Goal: Task Accomplishment & Management: Use online tool/utility

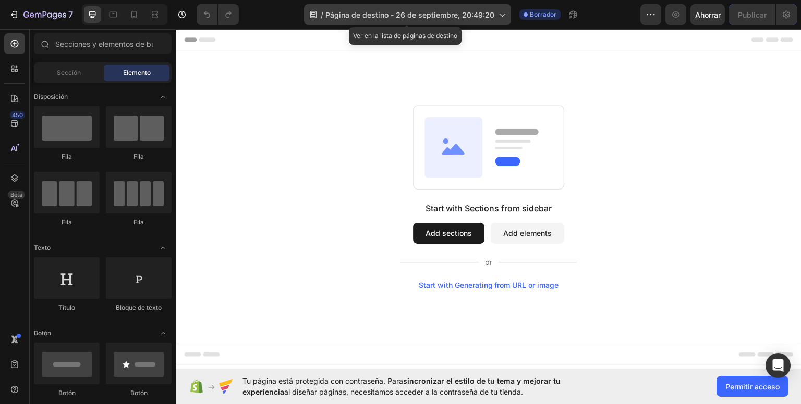
click at [479, 18] on font "Página de destino - 26 de septiembre, 20:49:20" at bounding box center [409, 14] width 169 height 9
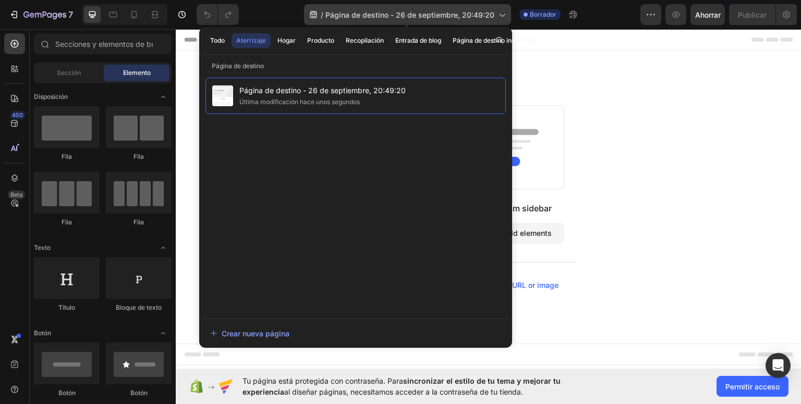
click at [491, 15] on font "Página de destino - 26 de septiembre, 20:49:20" at bounding box center [409, 14] width 169 height 9
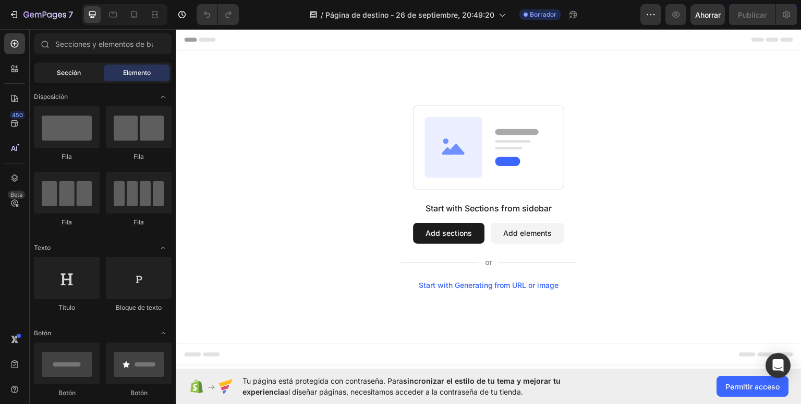
click at [92, 71] on div "Sección" at bounding box center [69, 73] width 66 height 17
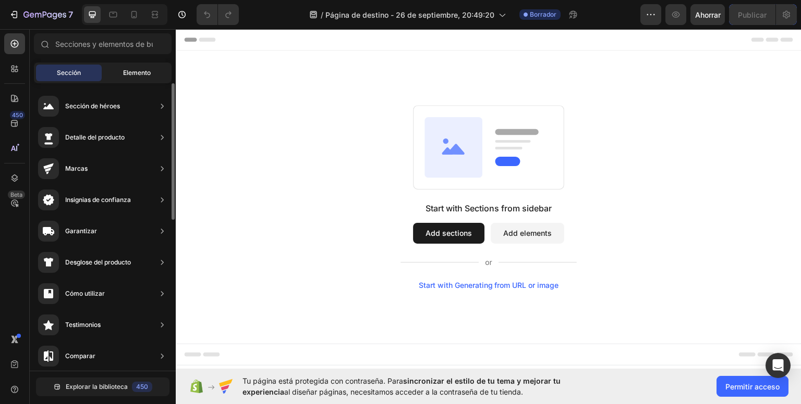
click at [154, 68] on div "Elemento" at bounding box center [137, 73] width 66 height 17
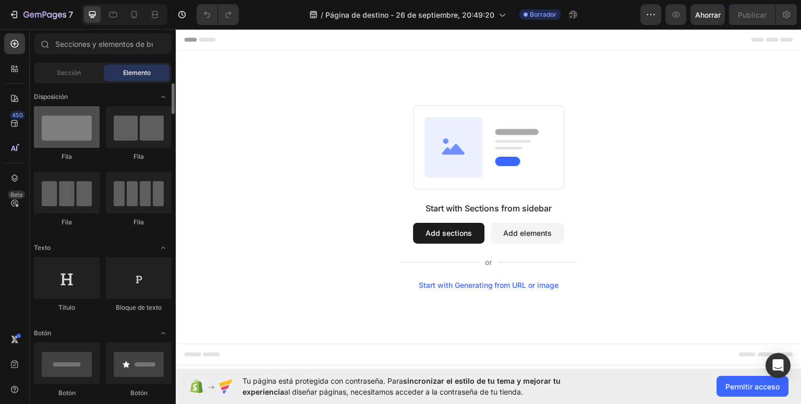
click at [86, 136] on div at bounding box center [67, 127] width 66 height 42
click at [469, 228] on button "Add sections" at bounding box center [448, 233] width 71 height 21
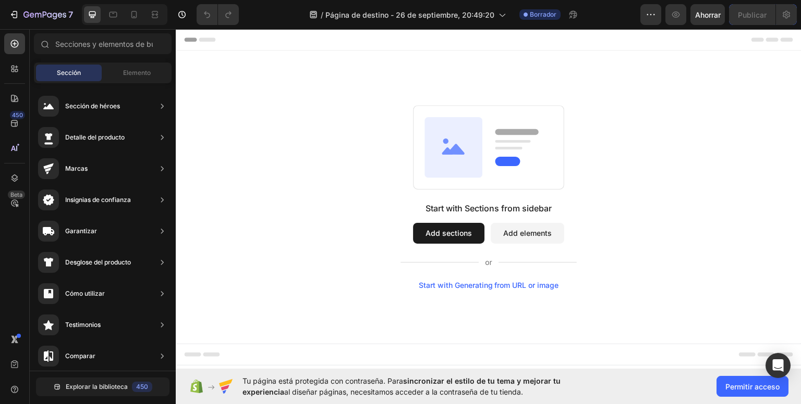
click at [527, 233] on button "Add elements" at bounding box center [526, 233] width 73 height 21
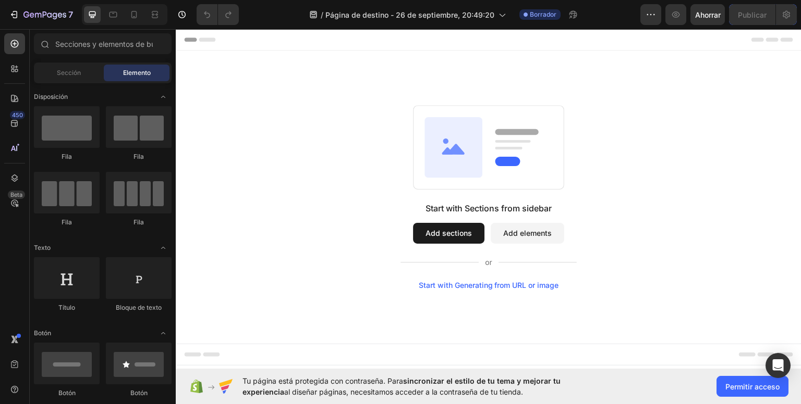
click at [476, 228] on button "Add sections" at bounding box center [448, 233] width 71 height 21
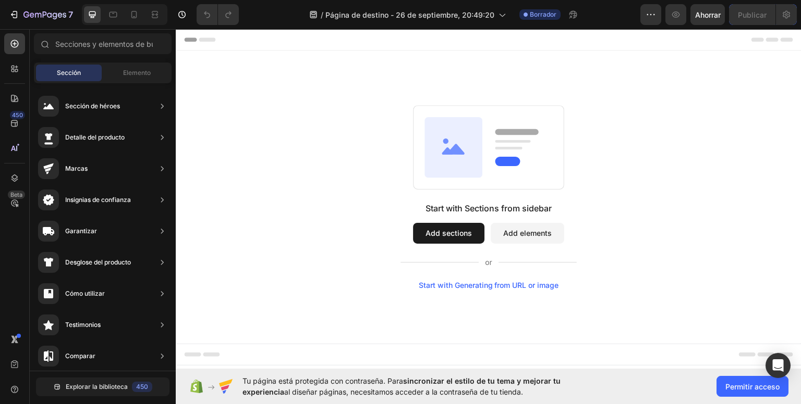
click at [487, 288] on div "Start with Generating from URL or image" at bounding box center [489, 285] width 140 height 8
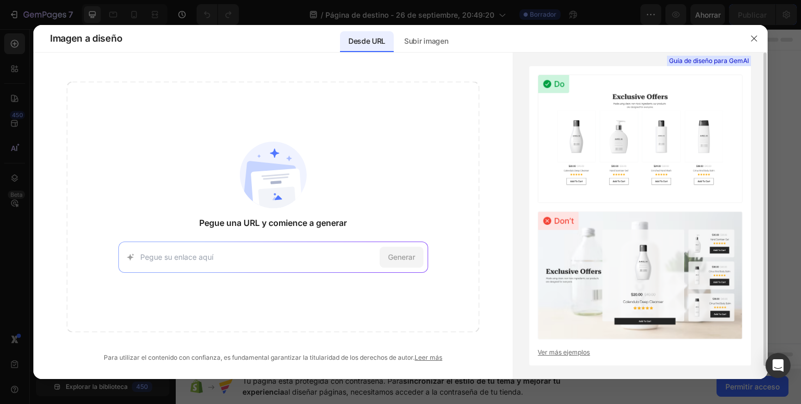
scroll to position [13, 0]
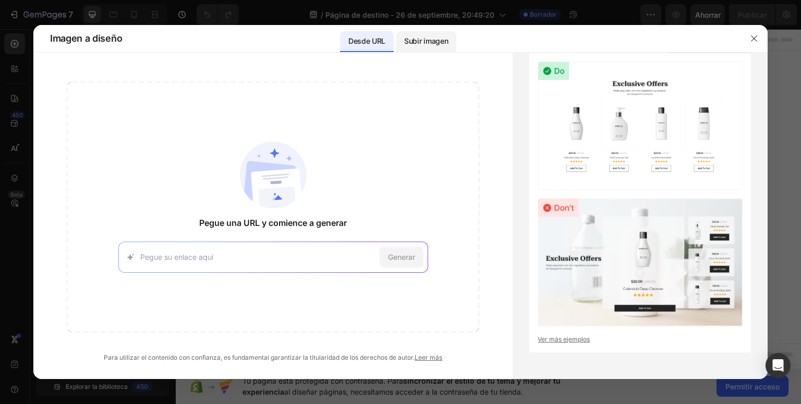
click at [422, 43] on font "Subir imagen" at bounding box center [426, 40] width 44 height 9
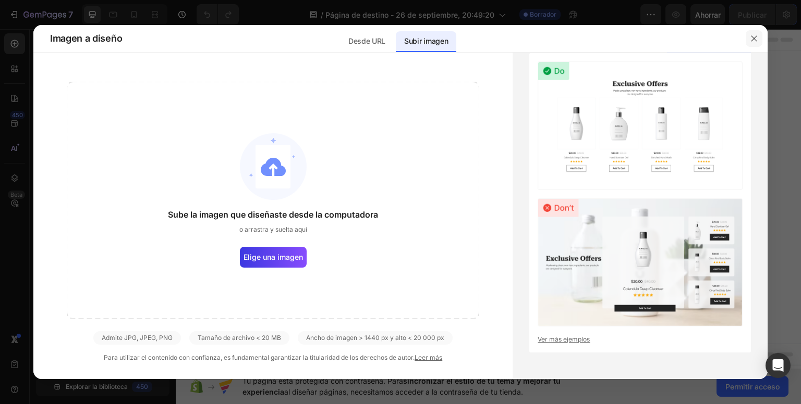
click at [755, 39] on icon "button" at bounding box center [753, 38] width 8 height 8
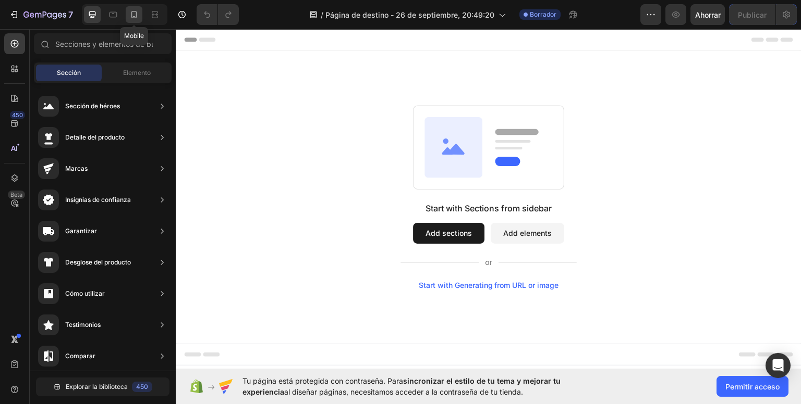
click at [133, 8] on div at bounding box center [134, 14] width 17 height 17
click at [497, 32] on div "iPhone 13 Pro ( 390 px)" at bounding box center [487, 40] width 101 height 16
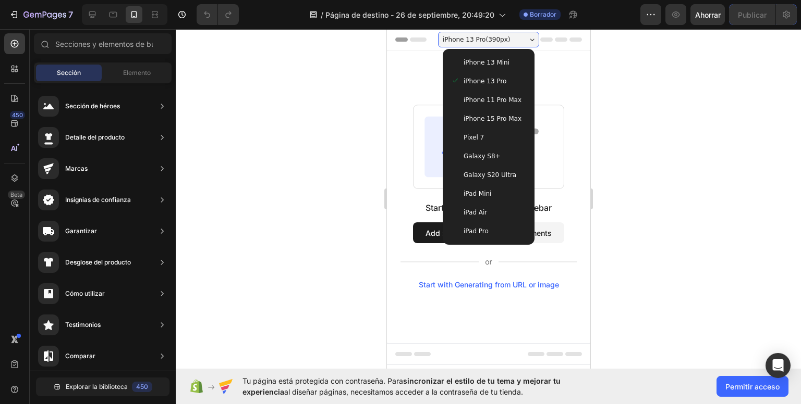
click at [505, 73] on div "iPhone 13 Pro" at bounding box center [487, 81] width 83 height 19
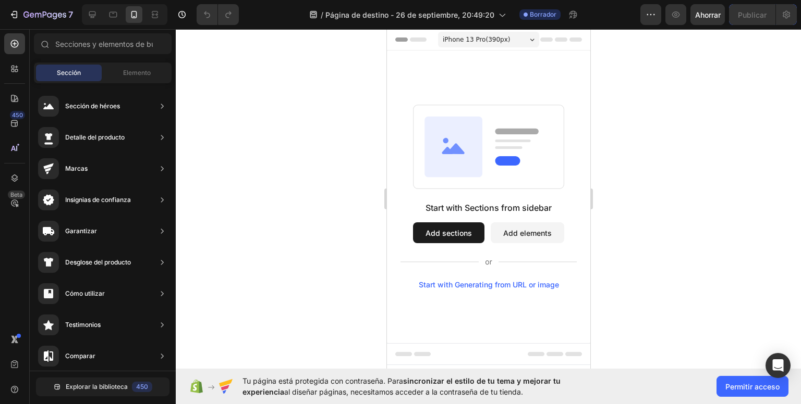
click at [474, 232] on button "Add sections" at bounding box center [447, 233] width 71 height 21
click at [127, 74] on font "Elemento" at bounding box center [137, 73] width 28 height 8
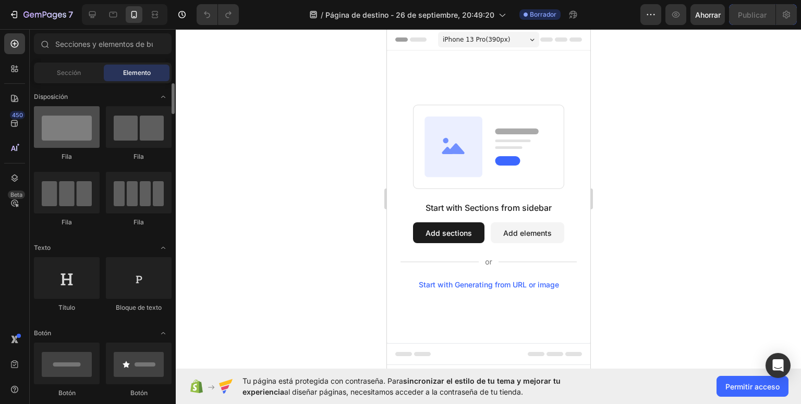
click at [71, 120] on div at bounding box center [67, 127] width 66 height 42
click at [450, 81] on div "Start with Sections from sidebar Add sections Add elements Start with Generatin…" at bounding box center [487, 197] width 203 height 293
click at [452, 82] on div "Start with Sections from sidebar Add sections Add elements Start with Generatin…" at bounding box center [487, 197] width 203 height 293
drag, startPoint x: 452, startPoint y: 82, endPoint x: 459, endPoint y: 85, distance: 7.5
click at [456, 84] on div "Start with Sections from sidebar Add sections Add elements Start with Generatin…" at bounding box center [487, 197] width 203 height 293
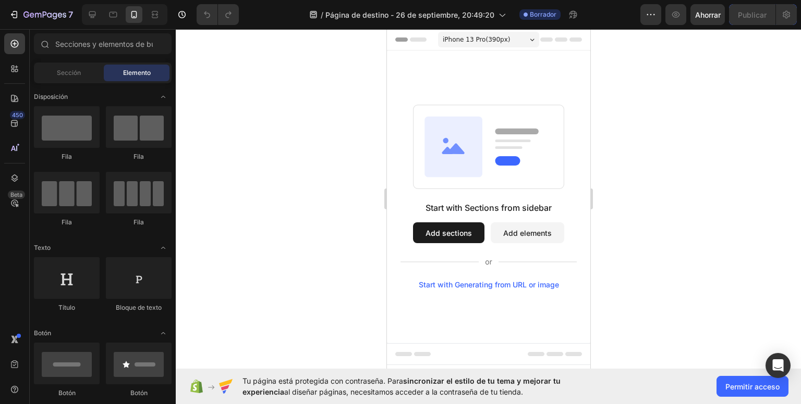
drag, startPoint x: 475, startPoint y: 128, endPoint x: 426, endPoint y: 142, distance: 51.6
click at [474, 128] on icon at bounding box center [453, 147] width 58 height 60
drag, startPoint x: 426, startPoint y: 153, endPoint x: 452, endPoint y: 192, distance: 47.4
click at [426, 154] on icon at bounding box center [453, 147] width 58 height 60
drag, startPoint x: 453, startPoint y: 196, endPoint x: 482, endPoint y: 195, distance: 28.7
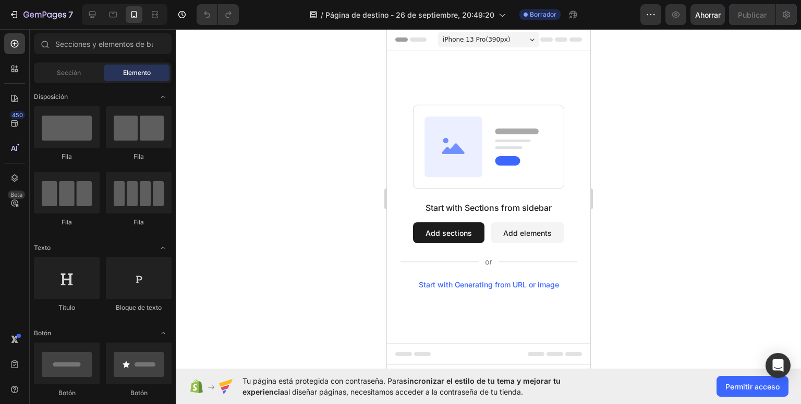
click at [453, 196] on div "Start with Sections from sidebar Add sections Add elements Start with Generatin…" at bounding box center [487, 197] width 203 height 185
click at [503, 161] on rect at bounding box center [507, 160] width 25 height 9
click at [136, 136] on div at bounding box center [139, 127] width 66 height 42
drag, startPoint x: 82, startPoint y: 190, endPoint x: 85, endPoint y: 174, distance: 17.0
click at [85, 184] on div at bounding box center [67, 193] width 66 height 42
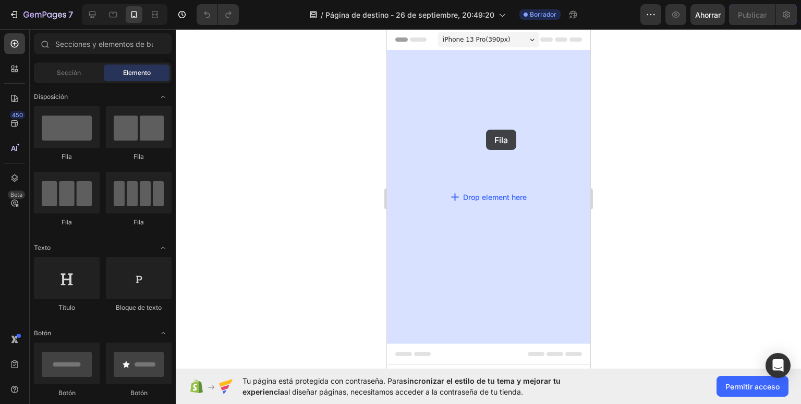
drag, startPoint x: 463, startPoint y: 169, endPoint x: 485, endPoint y: 130, distance: 45.3
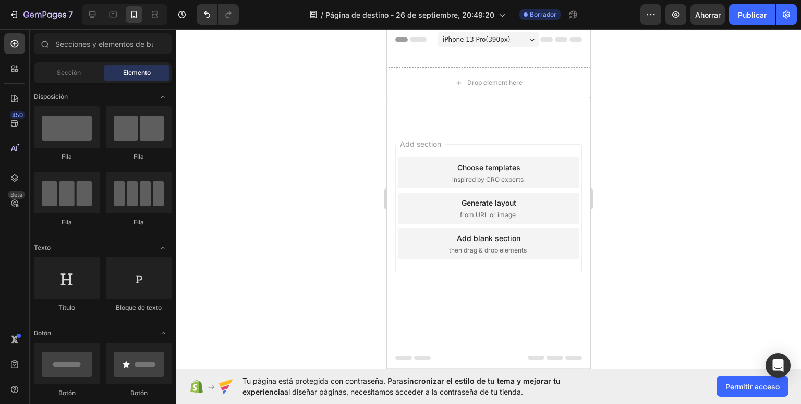
drag, startPoint x: 512, startPoint y: 142, endPoint x: 512, endPoint y: 167, distance: 24.5
click at [512, 167] on div "Add section Choose templates inspired by CRO experts Generate layout from URL o…" at bounding box center [487, 223] width 203 height 199
click at [500, 124] on div "Add section Choose templates inspired by CRO experts Generate layout from URL o…" at bounding box center [487, 223] width 203 height 199
click at [487, 80] on div "Drop element here" at bounding box center [493, 83] width 55 height 8
click at [206, 18] on icon "Deshacer/Rehacer" at bounding box center [207, 14] width 10 height 10
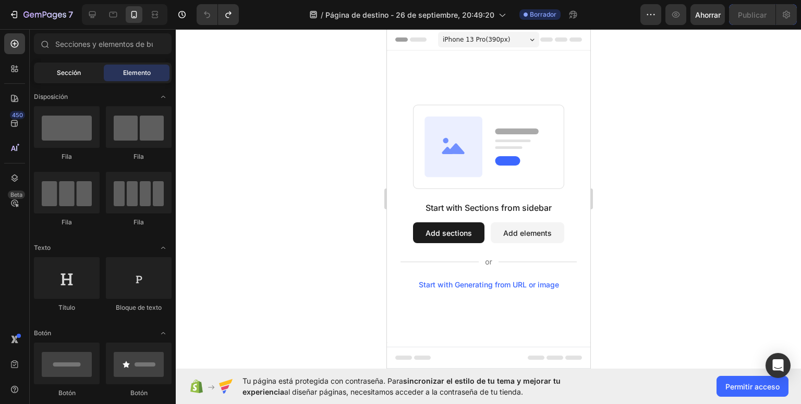
click at [79, 72] on font "Sección" at bounding box center [69, 73] width 24 height 8
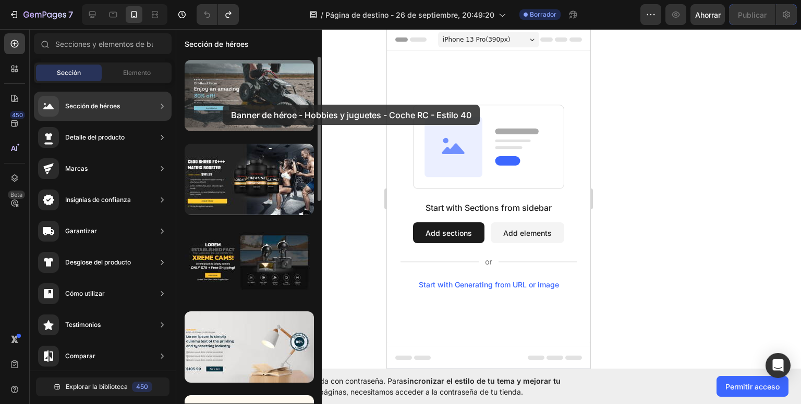
click at [223, 105] on div at bounding box center [249, 95] width 129 height 71
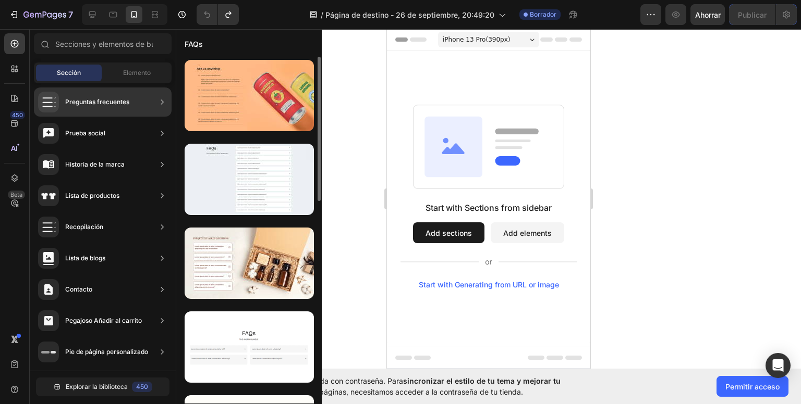
scroll to position [56, 0]
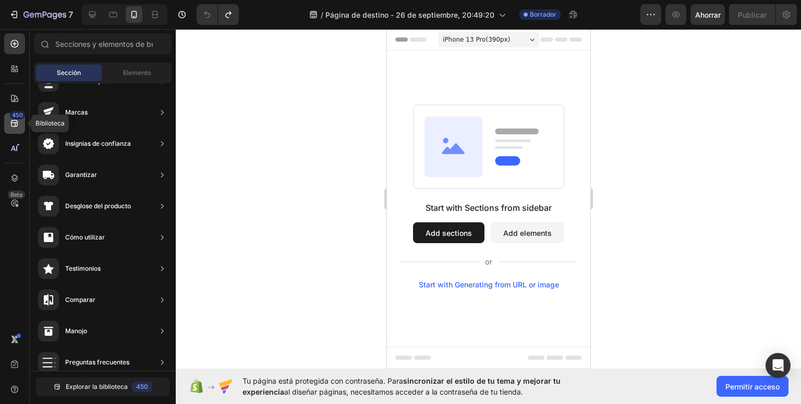
click at [16, 121] on icon at bounding box center [14, 123] width 10 height 10
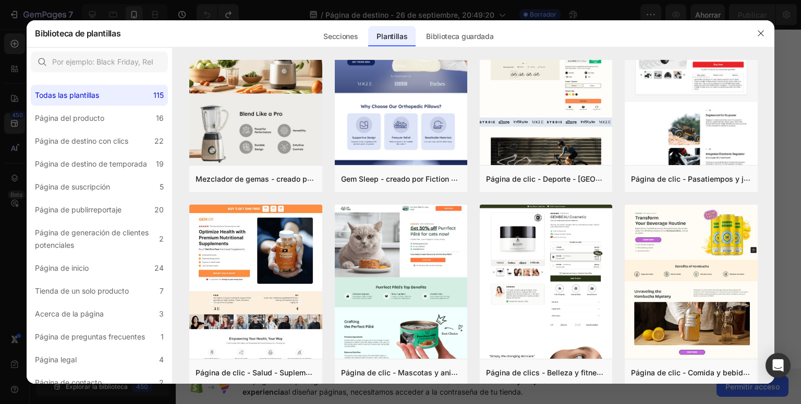
scroll to position [901, 0]
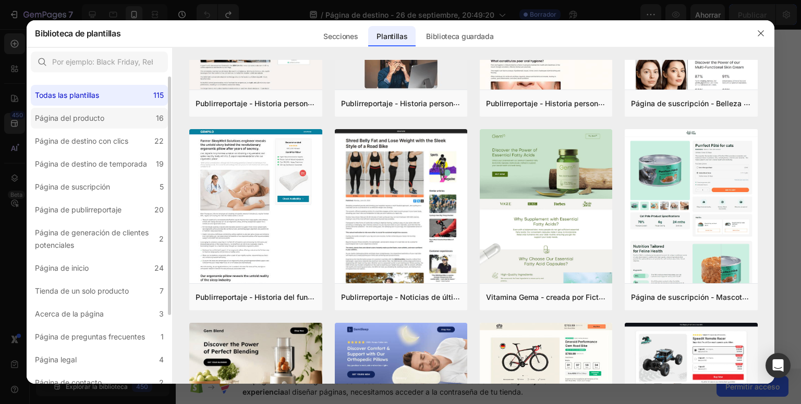
click at [133, 126] on label "Página del producto 16" at bounding box center [99, 118] width 137 height 21
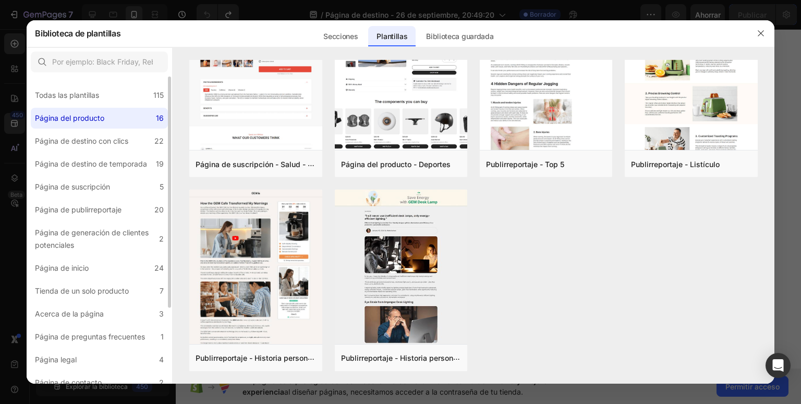
scroll to position [0, 0]
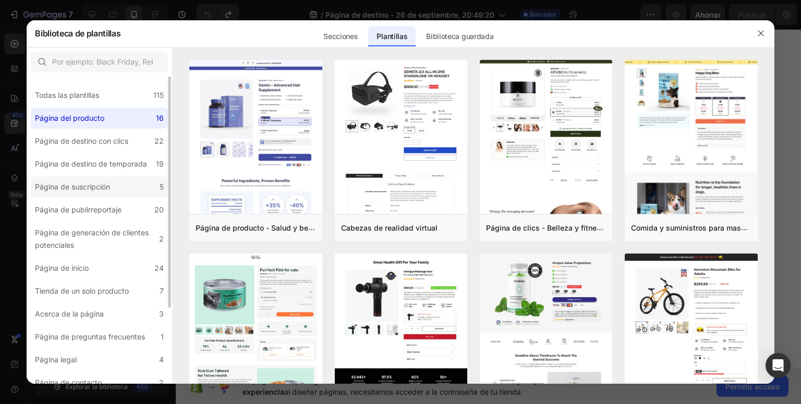
click at [140, 187] on label "Página de suscripción 5" at bounding box center [99, 187] width 137 height 21
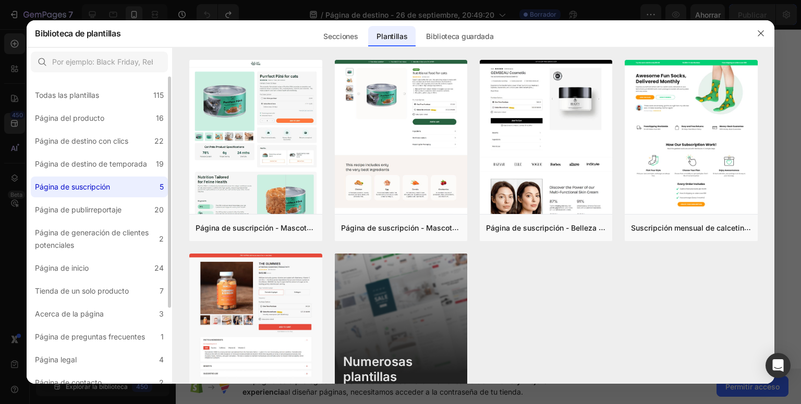
scroll to position [52, 0]
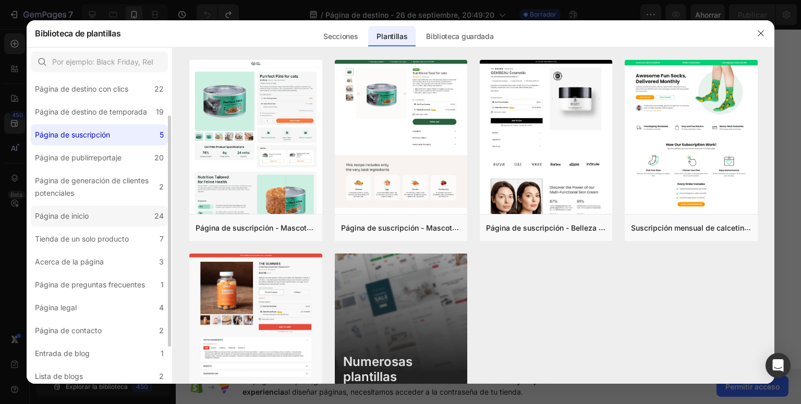
click at [117, 207] on label "Página de inicio 24" at bounding box center [99, 216] width 137 height 21
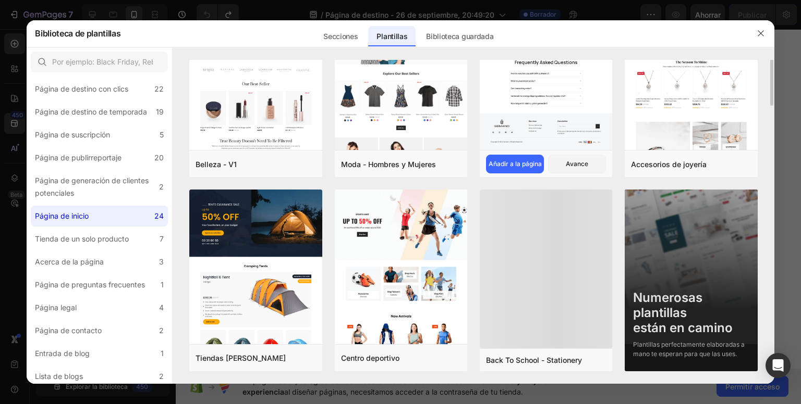
scroll to position [438, 0]
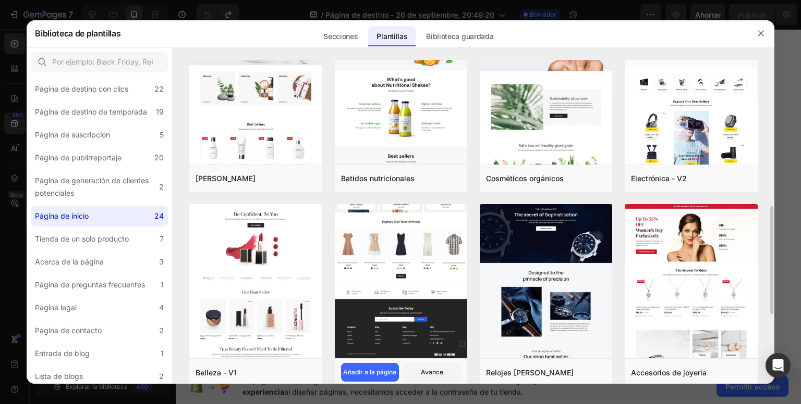
click at [463, 280] on img at bounding box center [401, 188] width 132 height 342
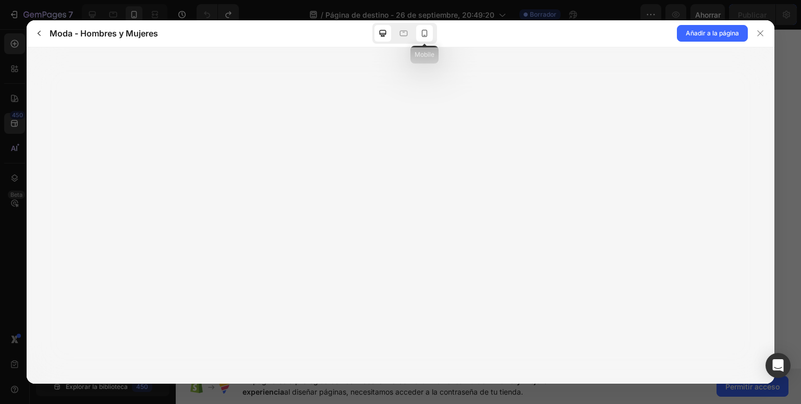
click at [425, 38] on icon at bounding box center [424, 33] width 10 height 10
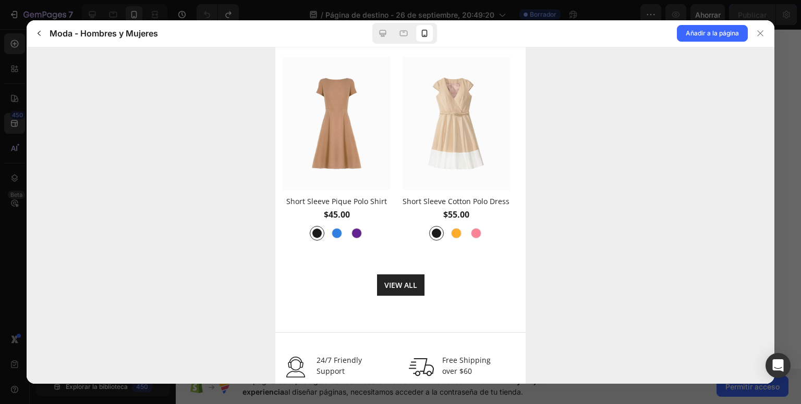
scroll to position [1668, 0]
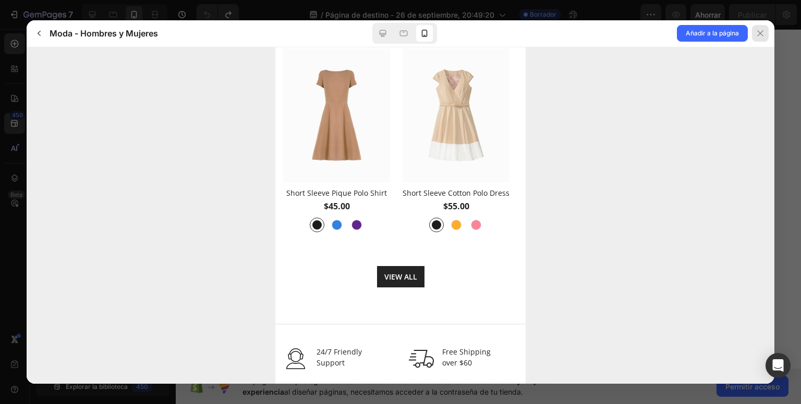
click at [759, 33] on icon at bounding box center [760, 34] width 6 height 6
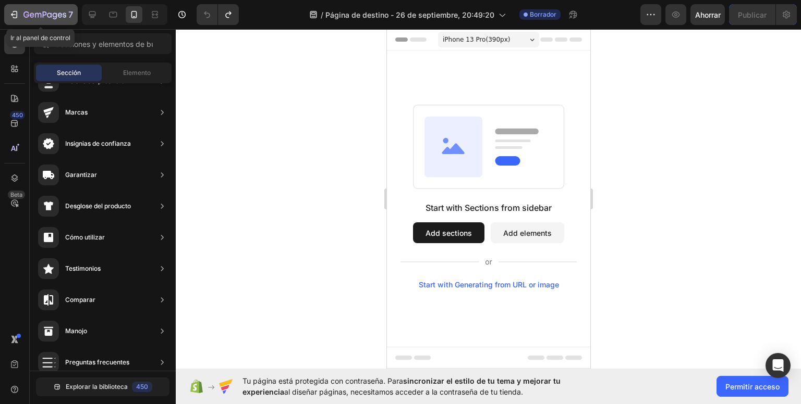
click at [45, 17] on icon "button" at bounding box center [44, 15] width 43 height 9
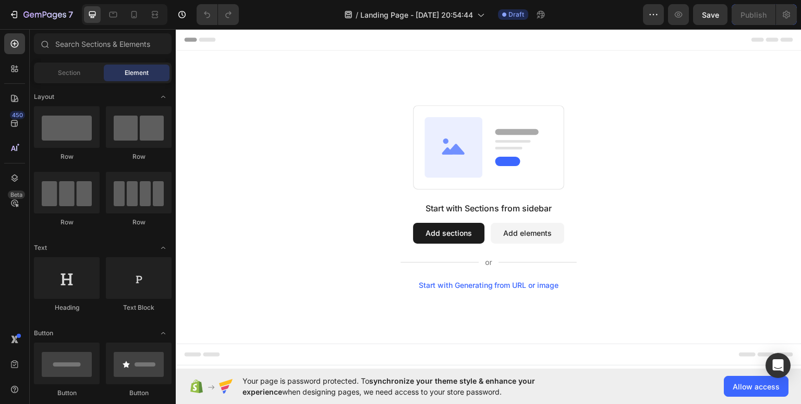
click at [473, 288] on div "Start with Generating from URL or image" at bounding box center [489, 285] width 140 height 8
